Goal: Obtain resource: Obtain resource

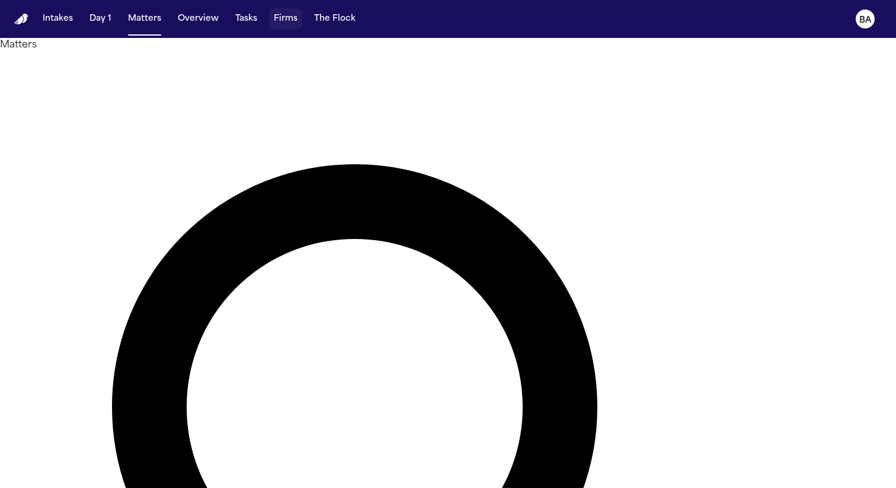
click at [282, 21] on button "Firms" at bounding box center [285, 18] width 33 height 21
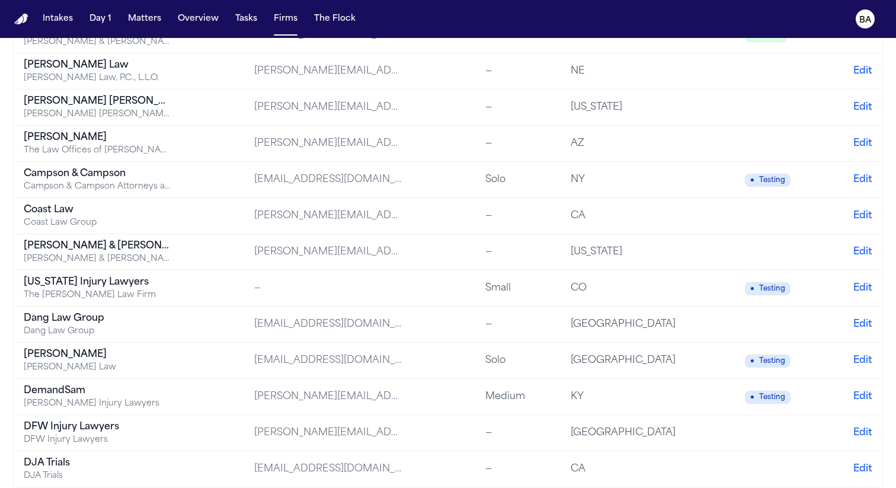
scroll to position [1287, 0]
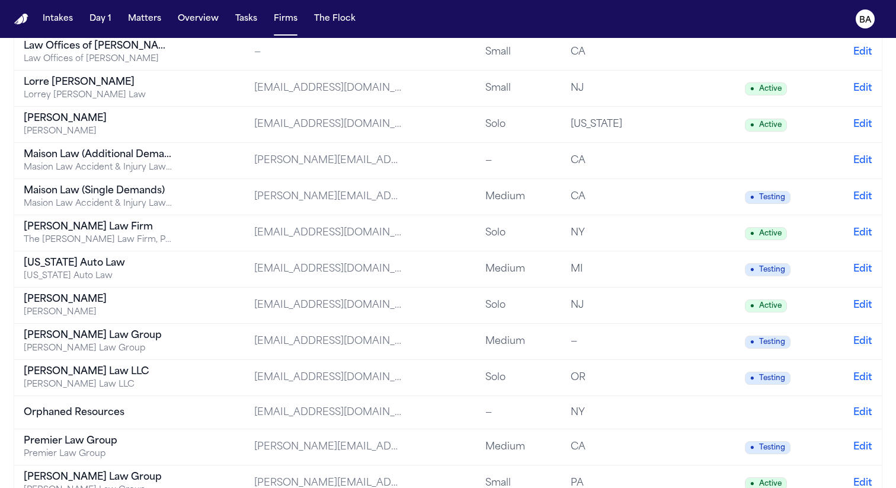
click at [133, 260] on div "[US_STATE] Auto Law" at bounding box center [98, 263] width 148 height 14
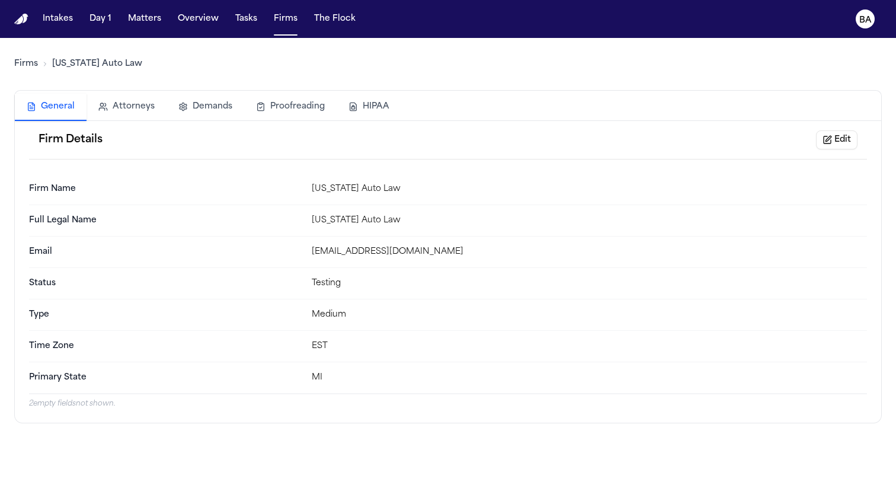
click at [401, 105] on div "General Attorneys Demands Proofreading HIPAA" at bounding box center [448, 107] width 867 height 28
click at [375, 106] on button "HIPAA" at bounding box center [369, 107] width 65 height 26
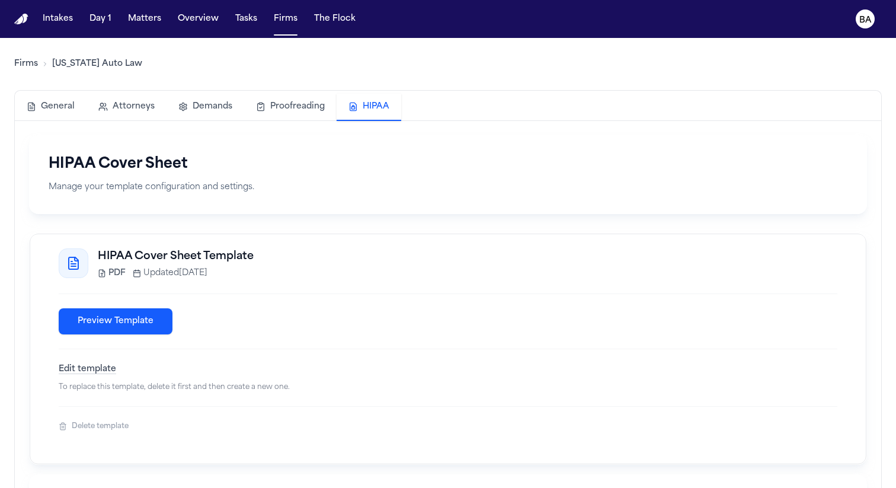
click at [133, 329] on button "Preview Template" at bounding box center [116, 321] width 114 height 26
click at [101, 372] on button "Edit template" at bounding box center [87, 369] width 57 height 12
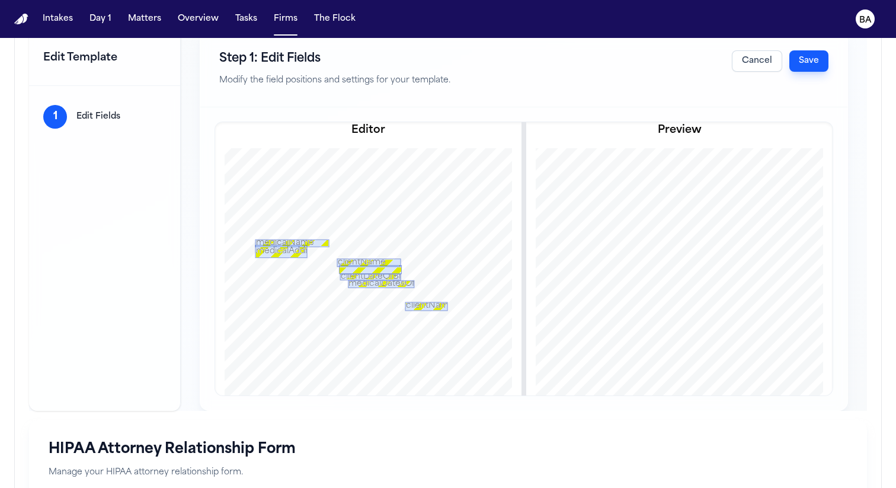
scroll to position [107, 0]
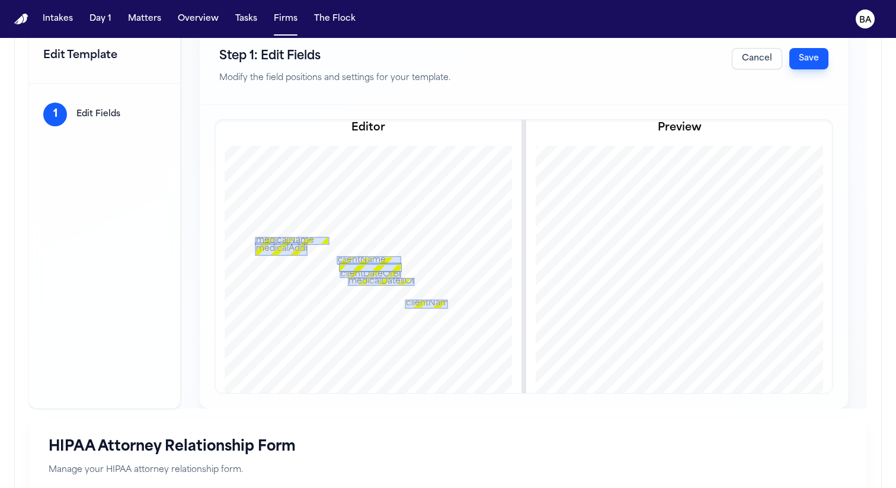
click at [305, 239] on div at bounding box center [307, 243] width 12 height 12
click at [101, 110] on p "Edit Fields" at bounding box center [98, 114] width 44 height 12
click at [741, 55] on button "Cancel" at bounding box center [757, 58] width 50 height 21
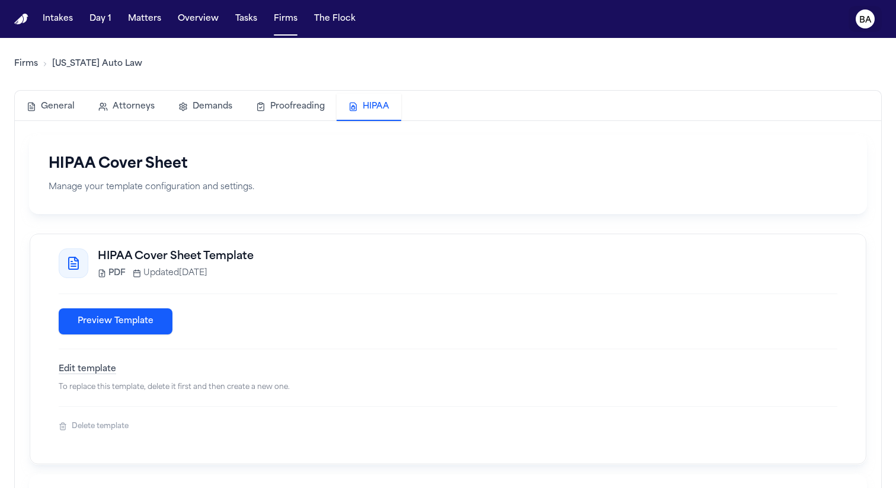
click at [870, 22] on text "BA" at bounding box center [865, 20] width 12 height 8
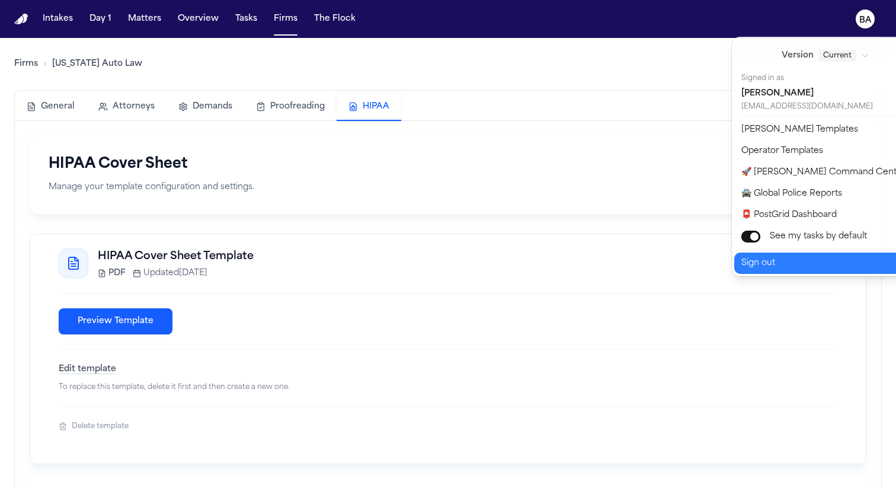
click at [808, 267] on button "Sign out" at bounding box center [832, 263] width 197 height 21
